Goal: Obtain resource: Download file/media

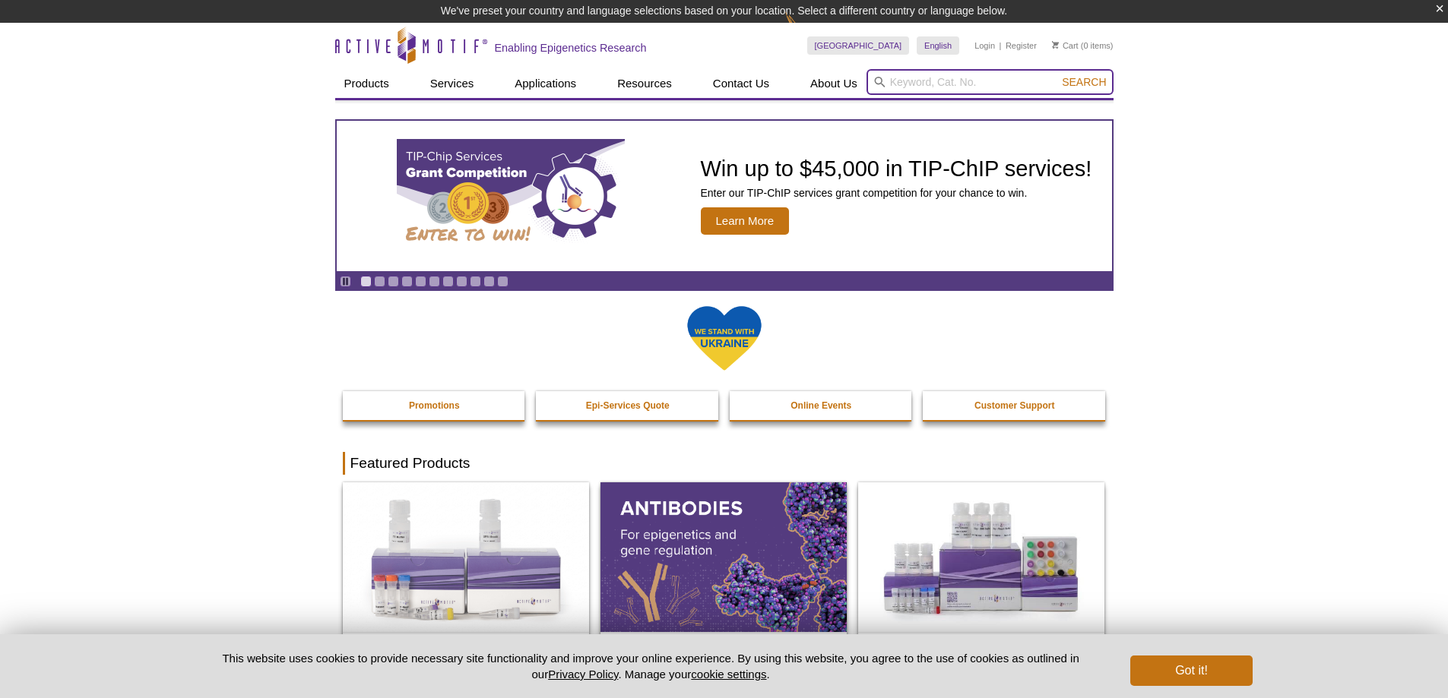
click at [939, 79] on input "search" at bounding box center [989, 82] width 247 height 26
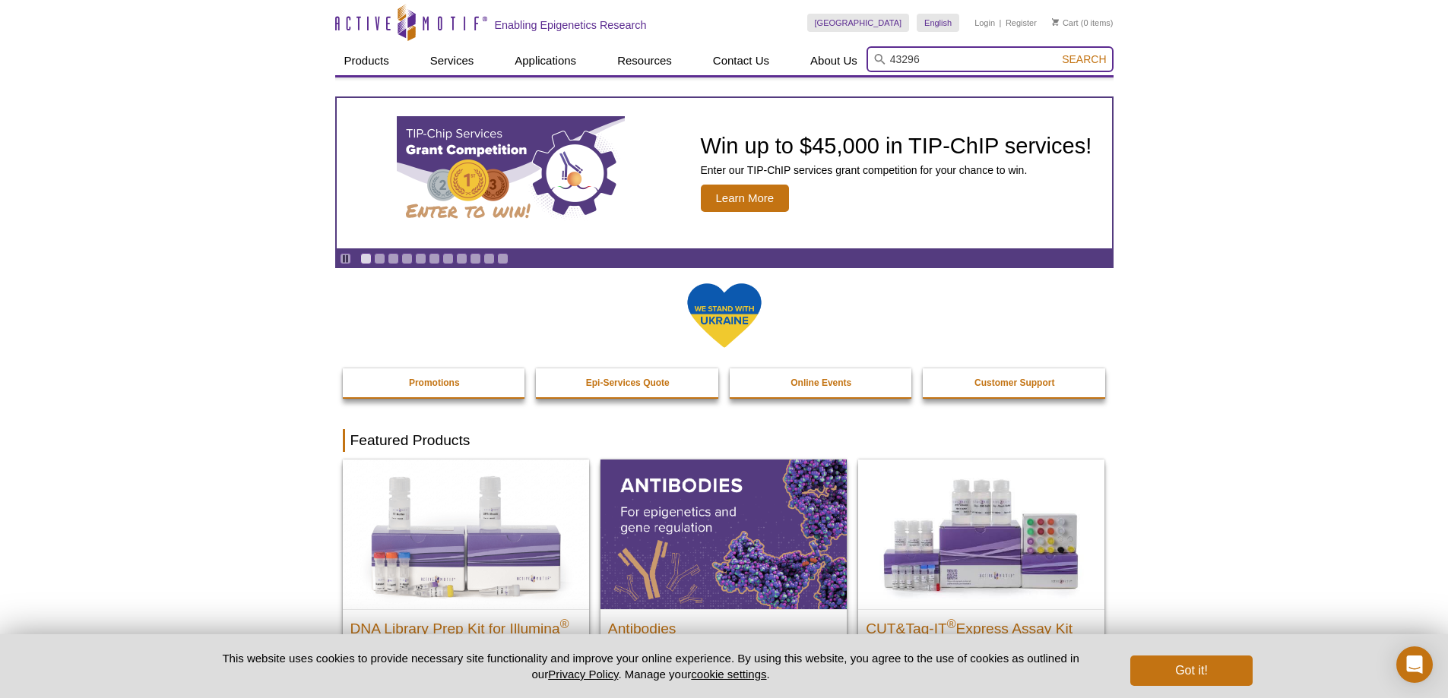
type input "43296"
click at [1057, 52] on button "Search" at bounding box center [1083, 59] width 53 height 14
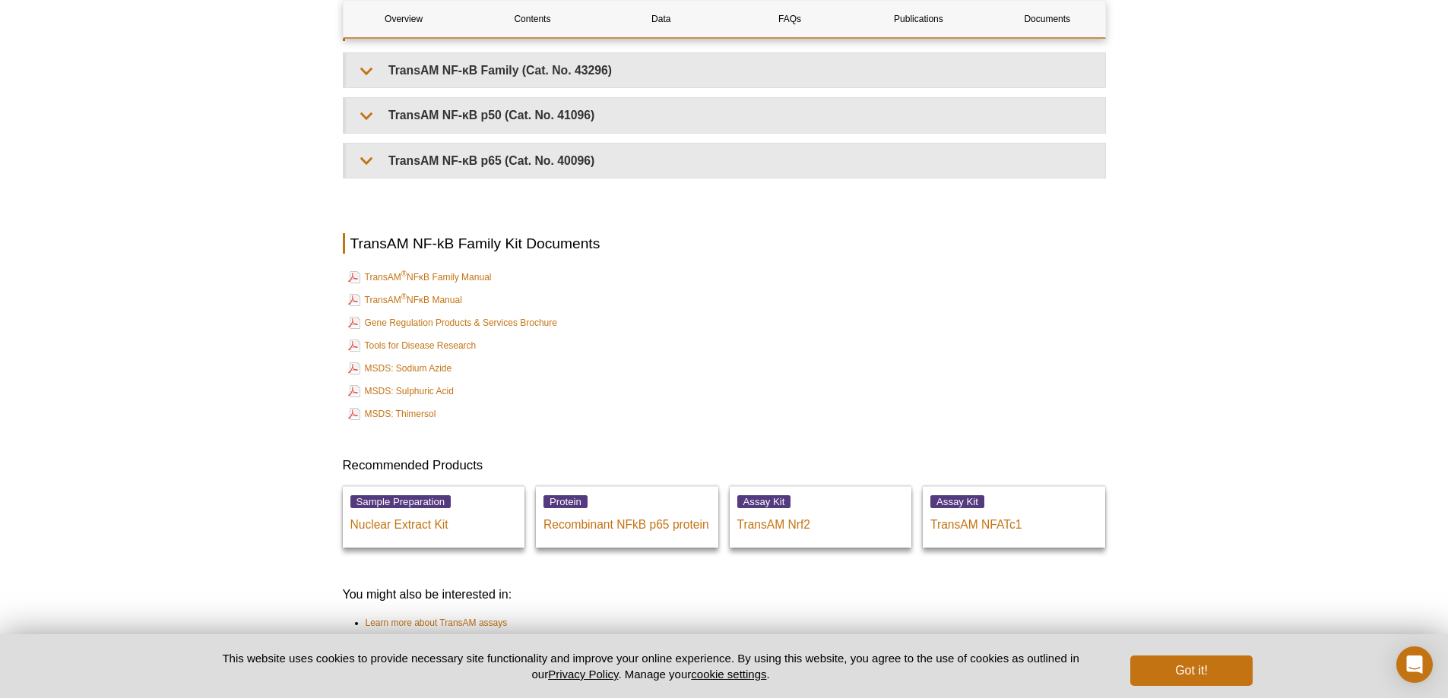
scroll to position [3246, 0]
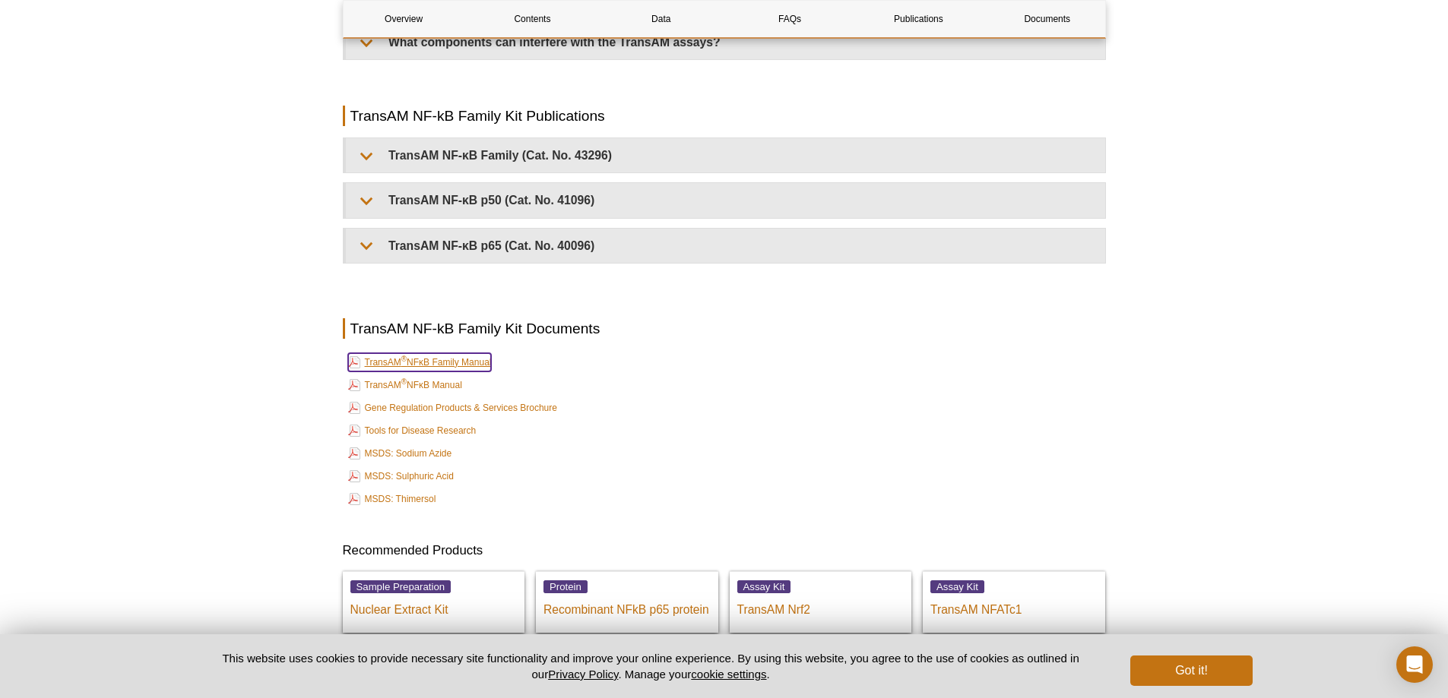
click at [464, 366] on link "TransAM ® NFκB Family Manual" at bounding box center [420, 362] width 144 height 18
